Goal: Information Seeking & Learning: Find specific page/section

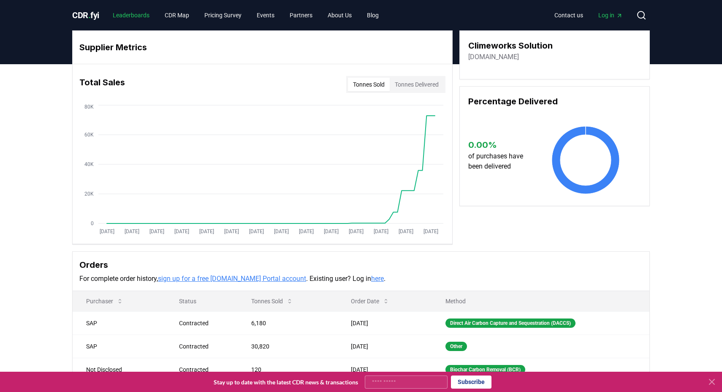
click at [132, 18] on link "Leaderboards" at bounding box center [131, 15] width 50 height 15
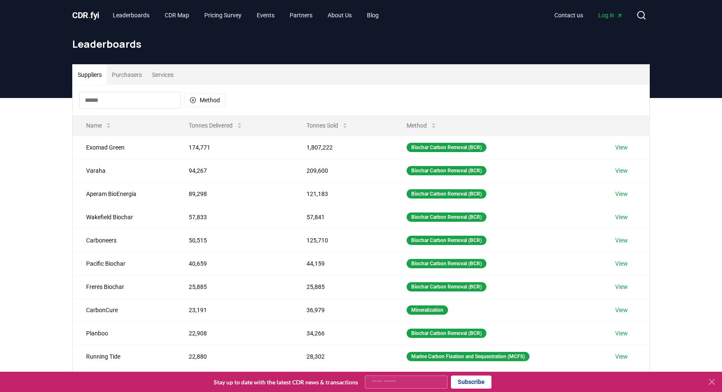
click at [126, 72] on button "Purchasers" at bounding box center [127, 75] width 40 height 20
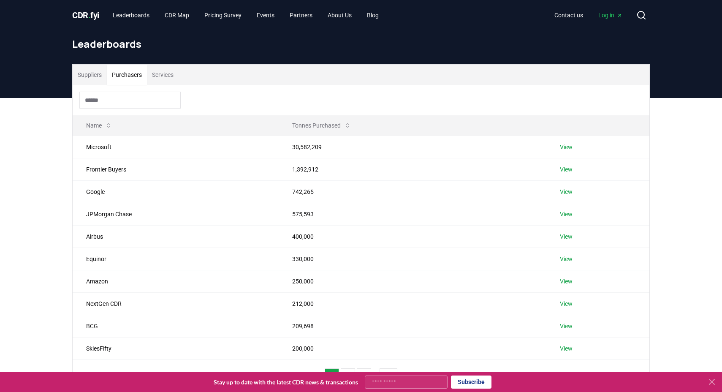
click at [125, 100] on input at bounding box center [129, 100] width 101 height 17
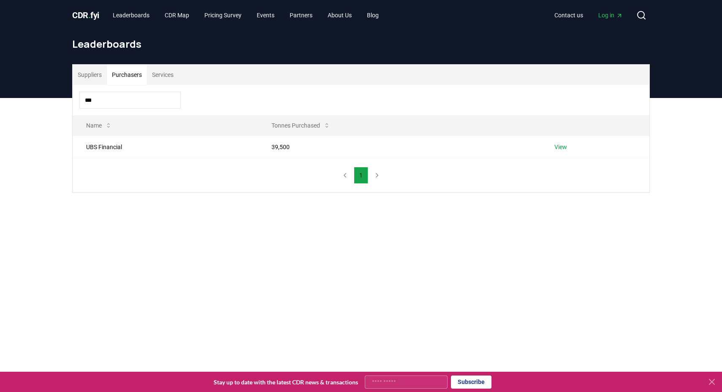
type input "***"
click at [561, 147] on link "View" at bounding box center [560, 147] width 13 height 8
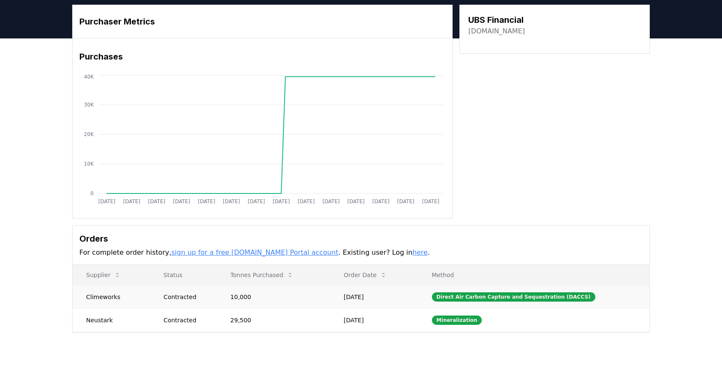
scroll to position [61, 0]
